Goal: Information Seeking & Learning: Learn about a topic

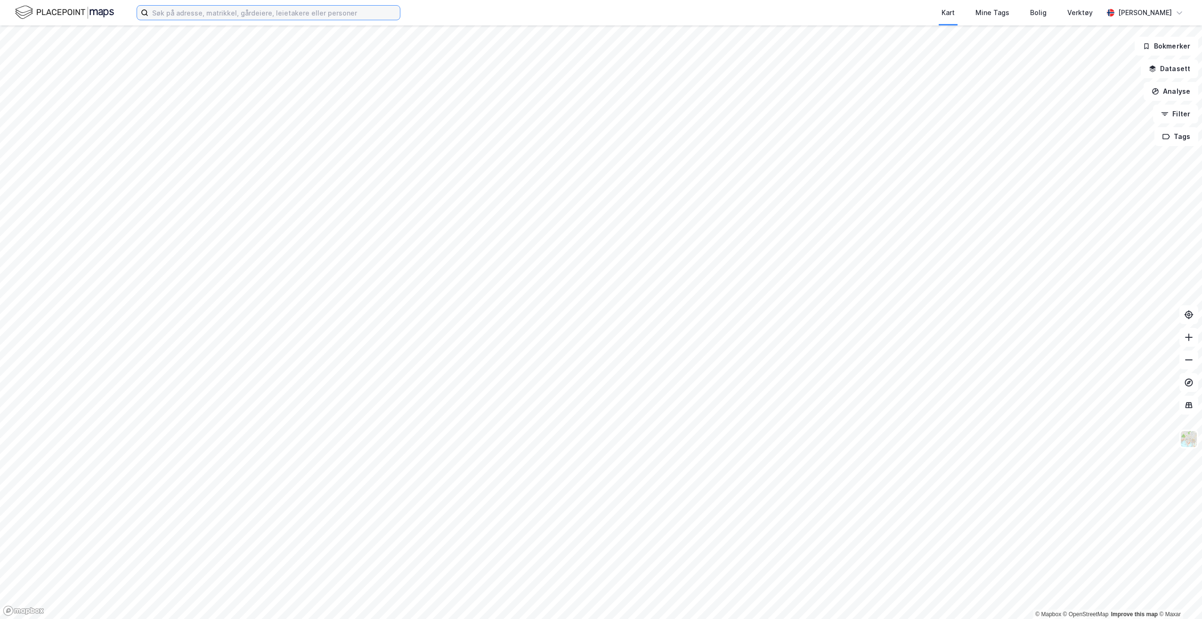
click at [252, 14] on input at bounding box center [274, 13] width 252 height 14
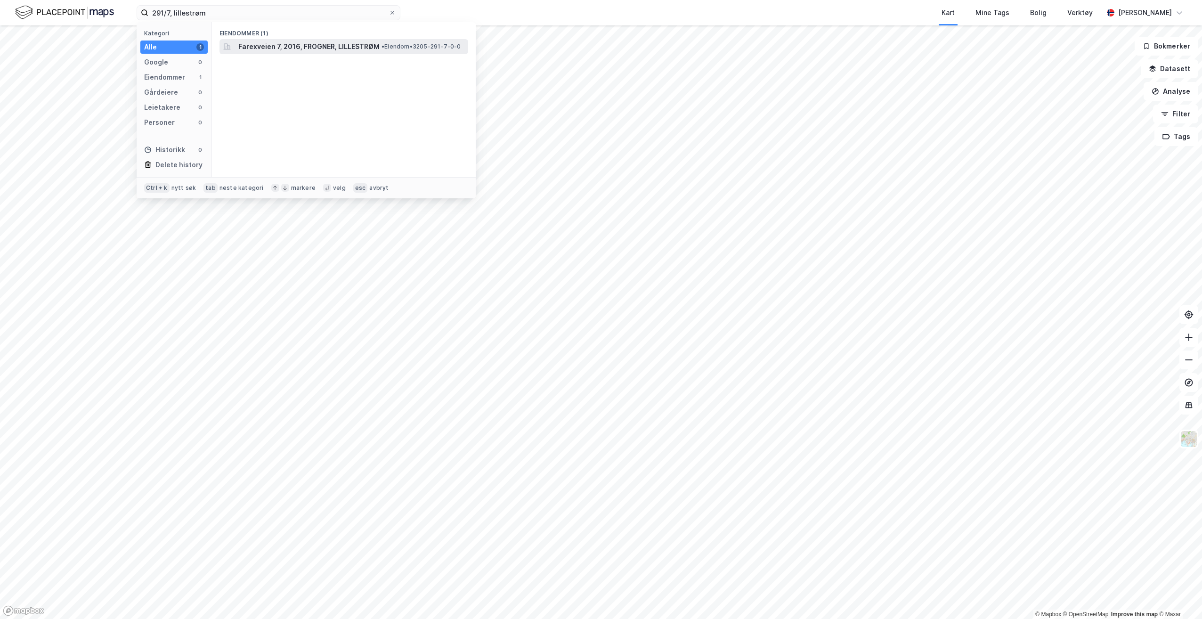
click at [264, 49] on span "Farexveien 7, 2016, FROGNER, LILLESTRØM" at bounding box center [308, 46] width 141 height 11
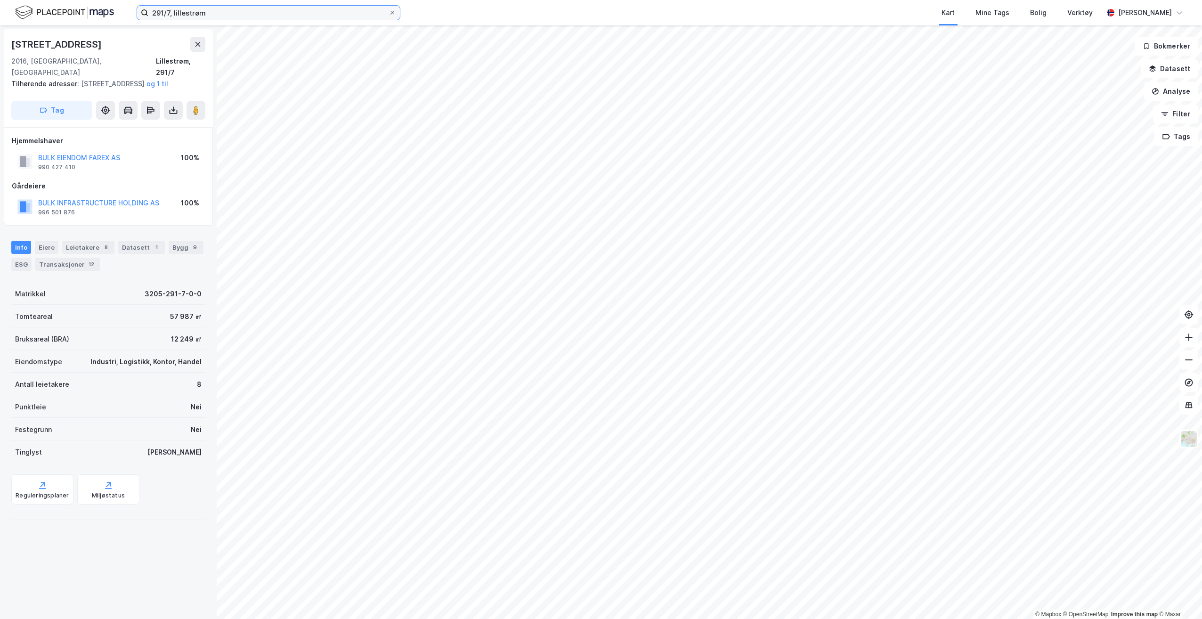
drag, startPoint x: 188, startPoint y: 1, endPoint x: 34, endPoint y: -11, distance: 153.6
click at [34, 0] on html "291/7, lillestrøm Kart Mine Tags Bolig Verktøy [PERSON_NAME] © Mapbox © OpenStr…" at bounding box center [601, 309] width 1202 height 619
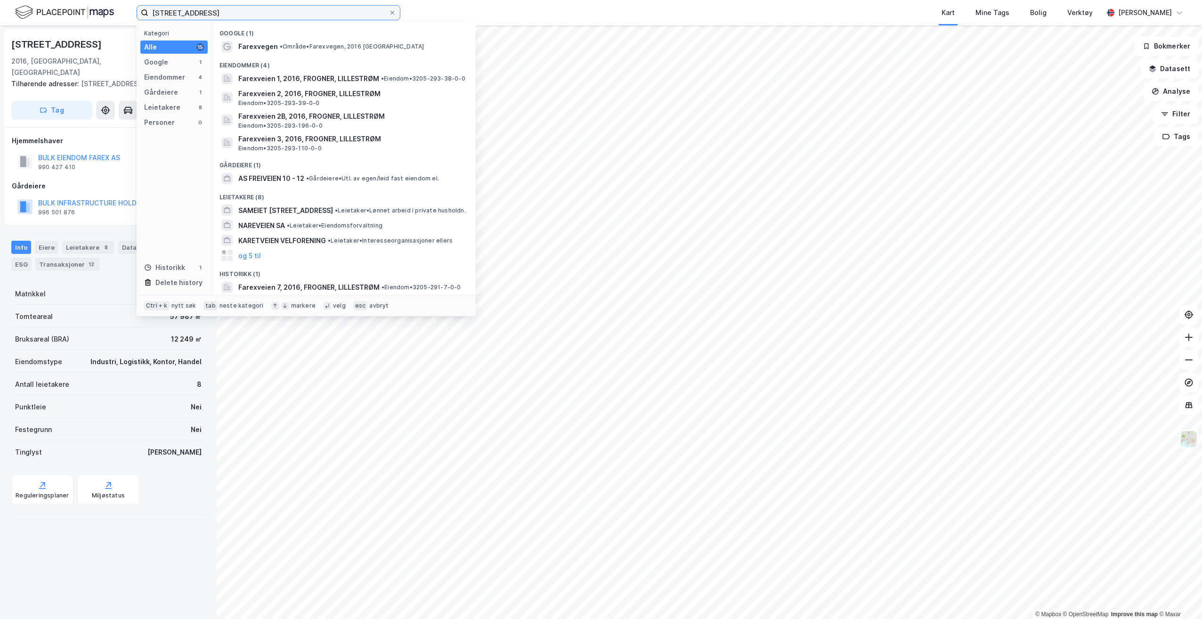
type input "[STREET_ADDRESS]"
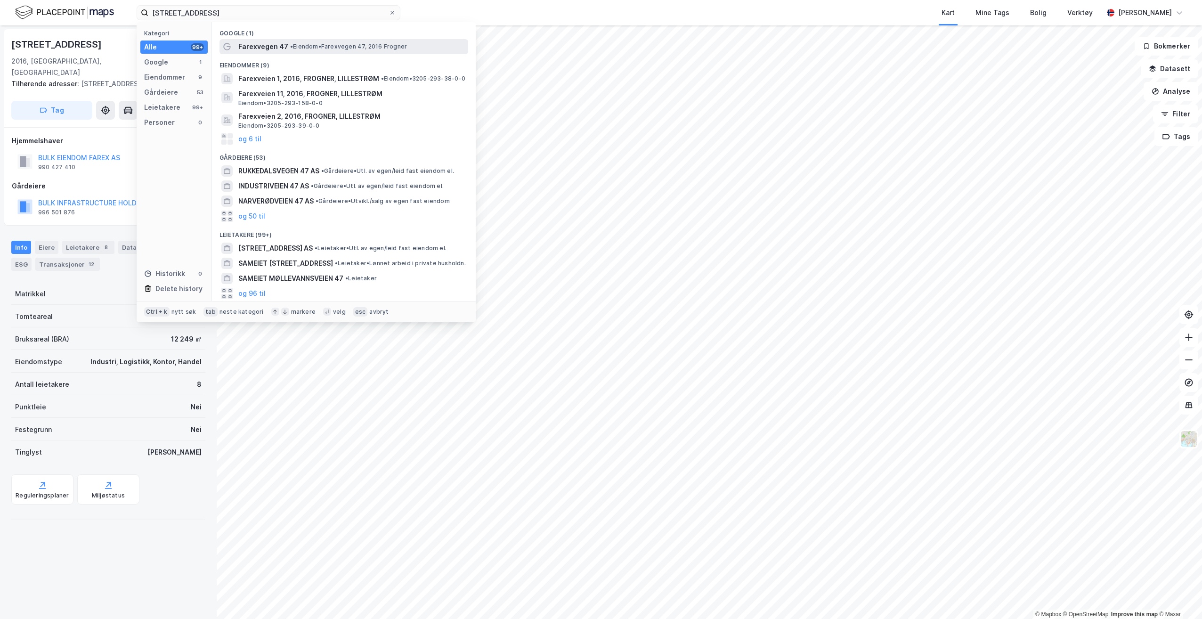
click at [285, 46] on span "Farexvegen 47" at bounding box center [263, 46] width 50 height 11
